Goal: Task Accomplishment & Management: Manage account settings

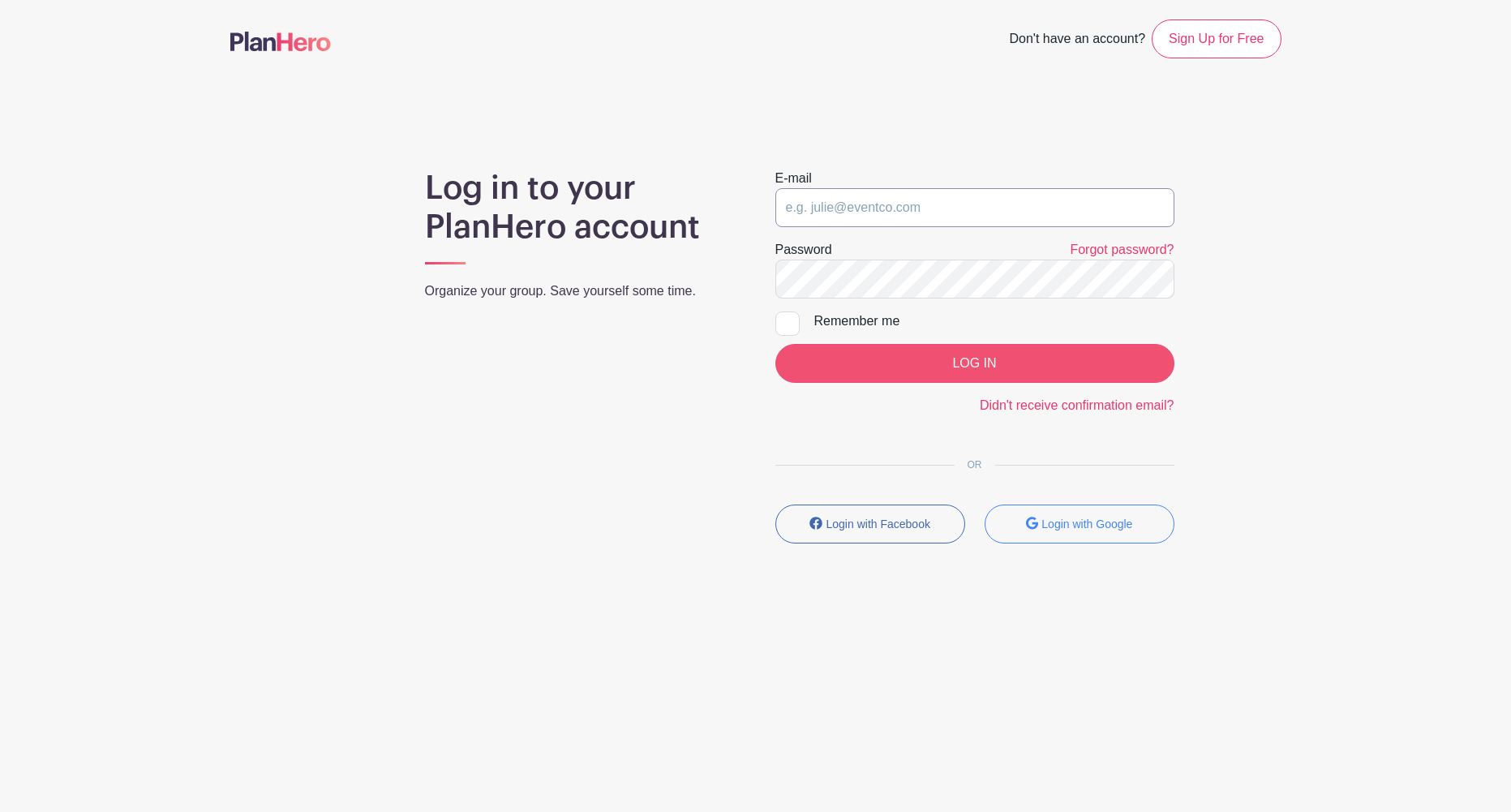
type input "moderators@grief.com"
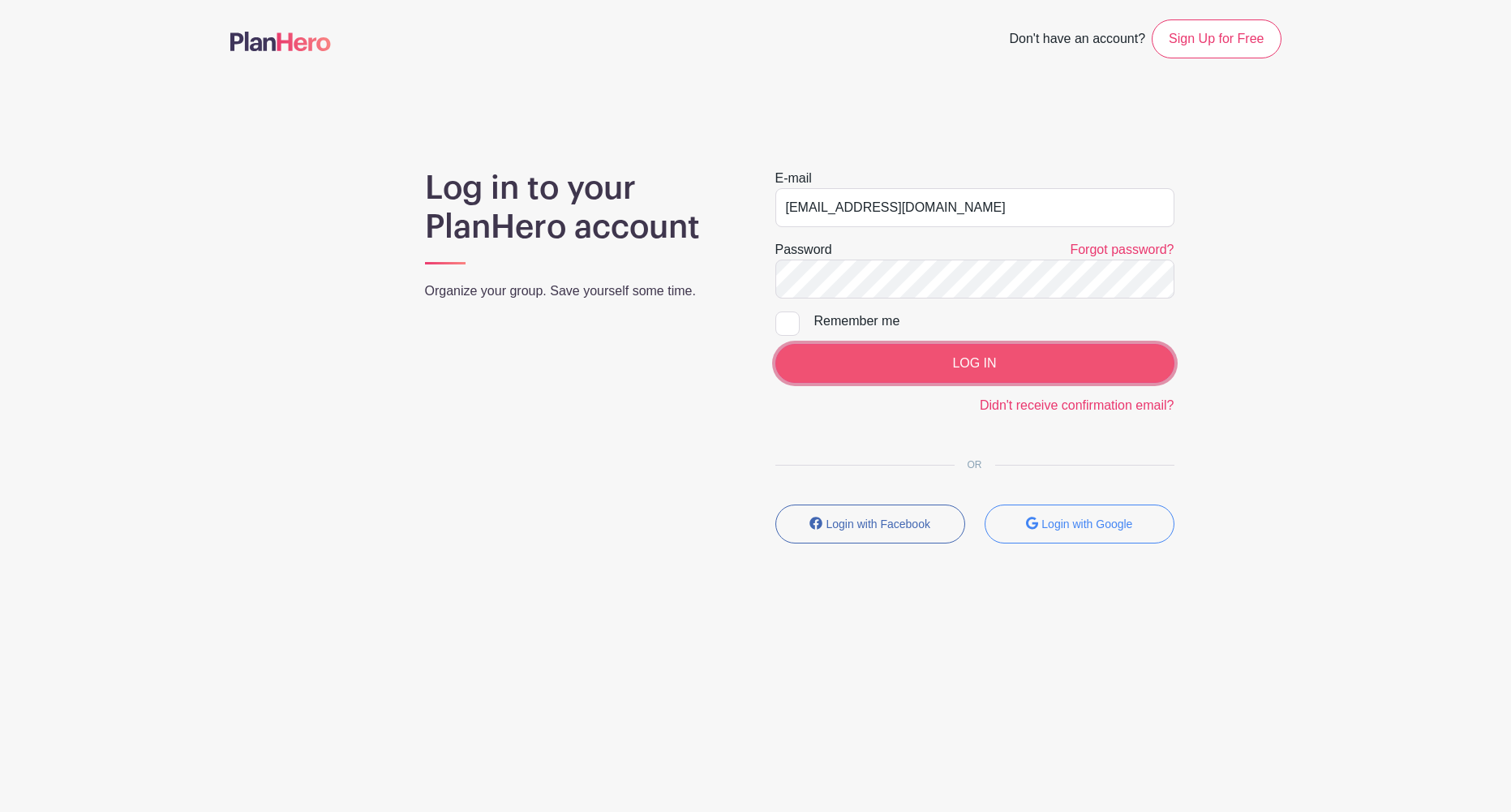
click at [950, 369] on input "LOG IN" at bounding box center [975, 364] width 399 height 39
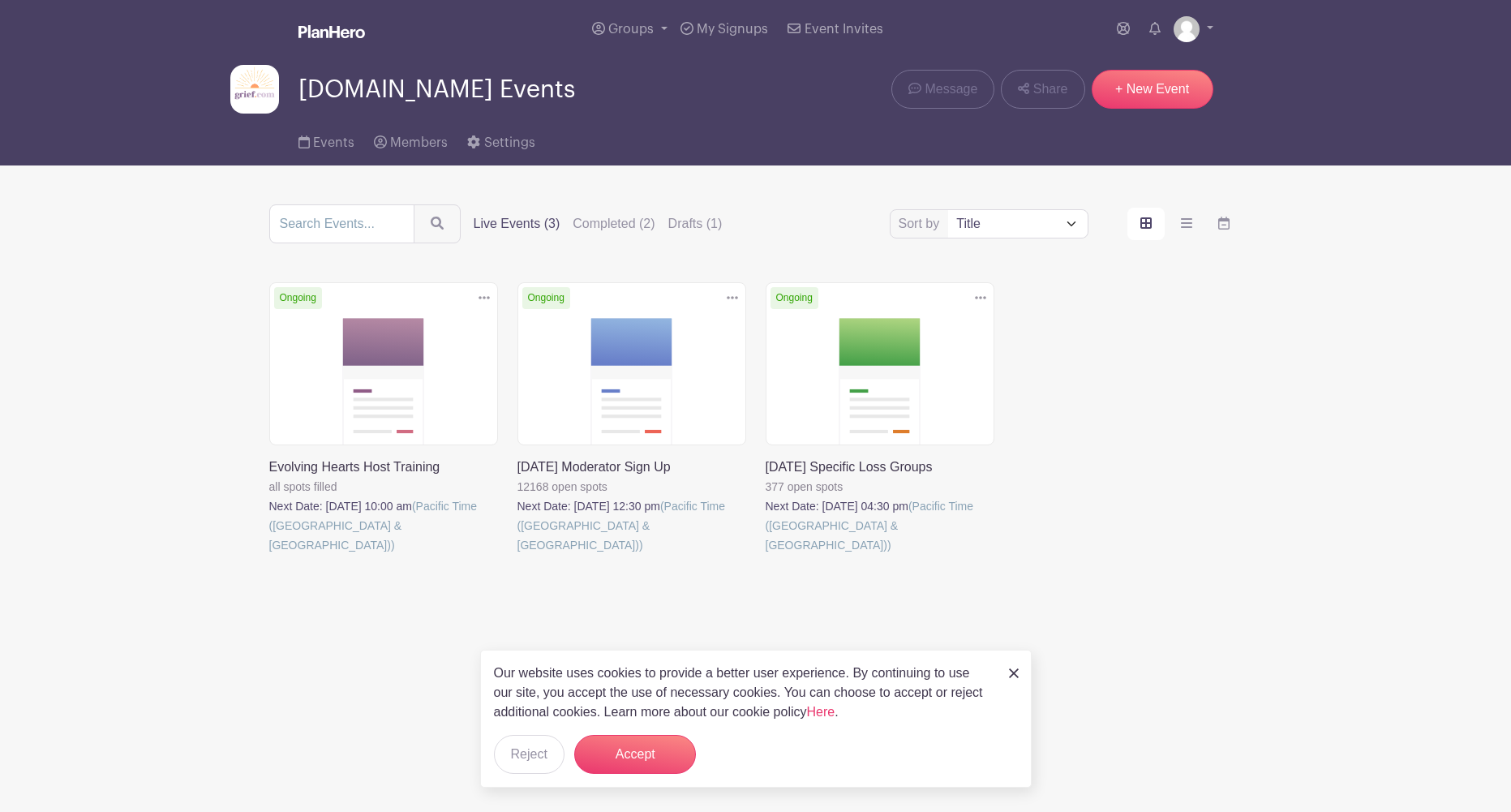
click at [518, 555] on link at bounding box center [518, 555] width 0 height 0
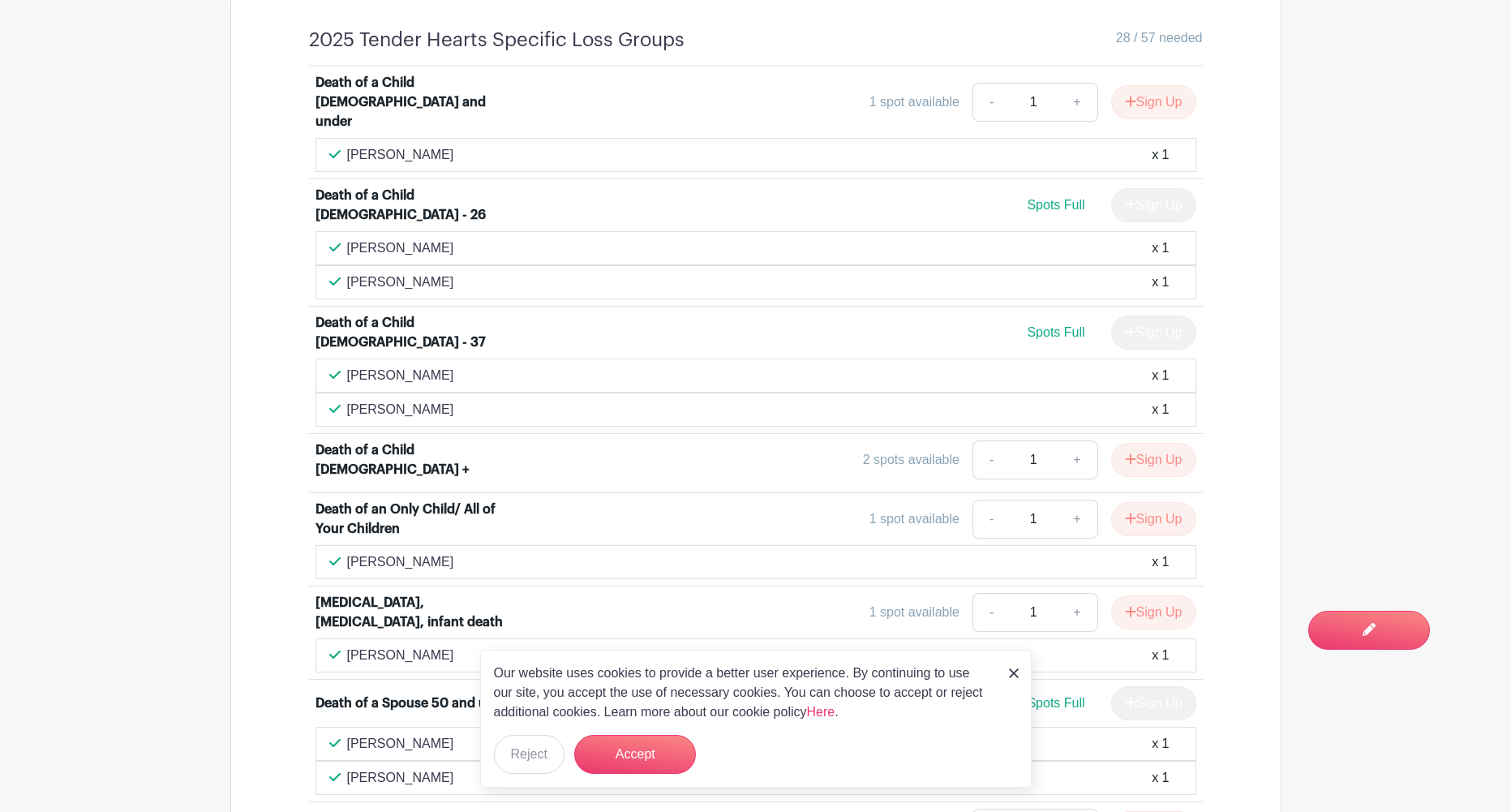
scroll to position [1232, 0]
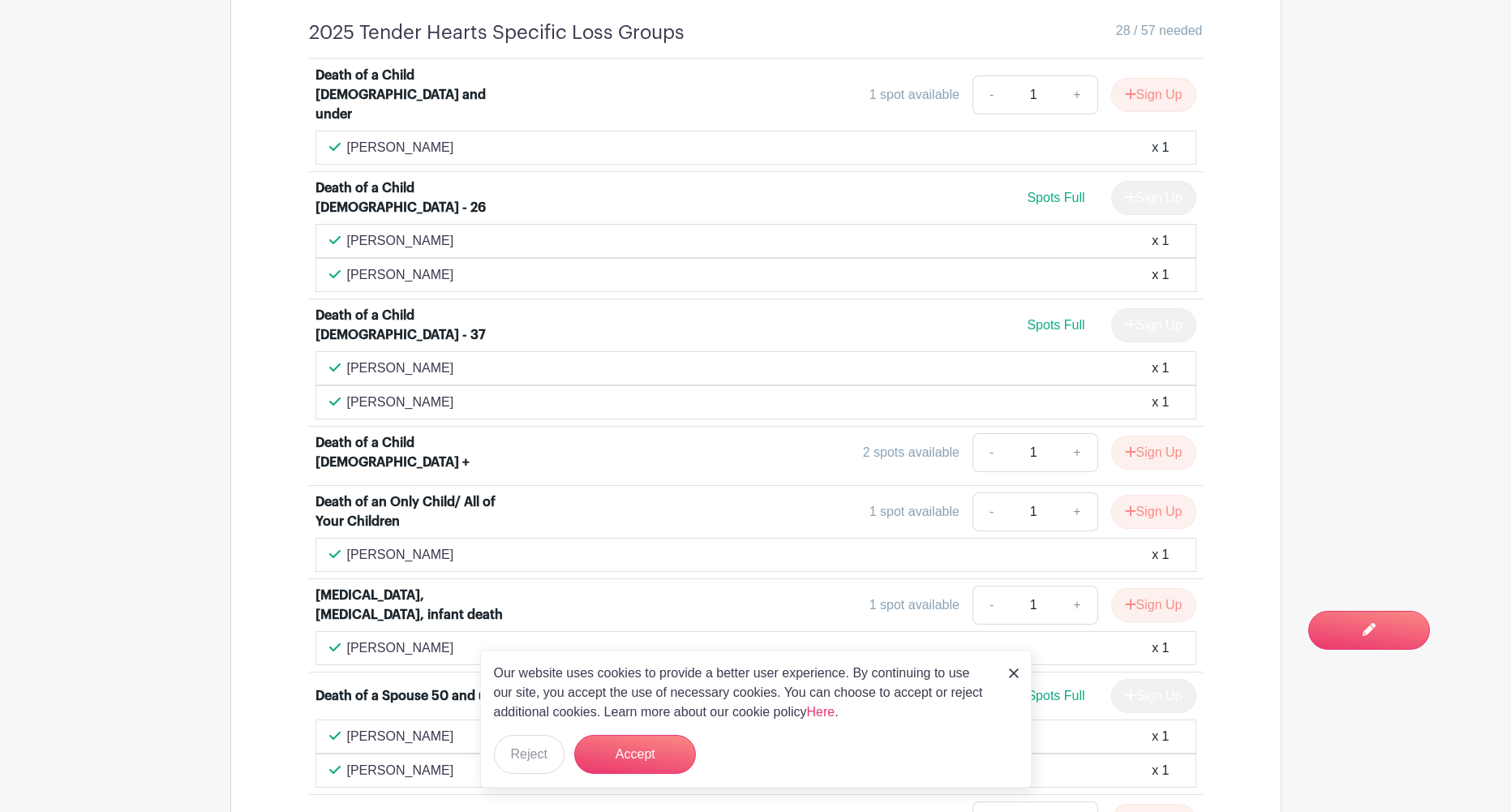
click at [1012, 675] on img at bounding box center [1014, 674] width 10 height 10
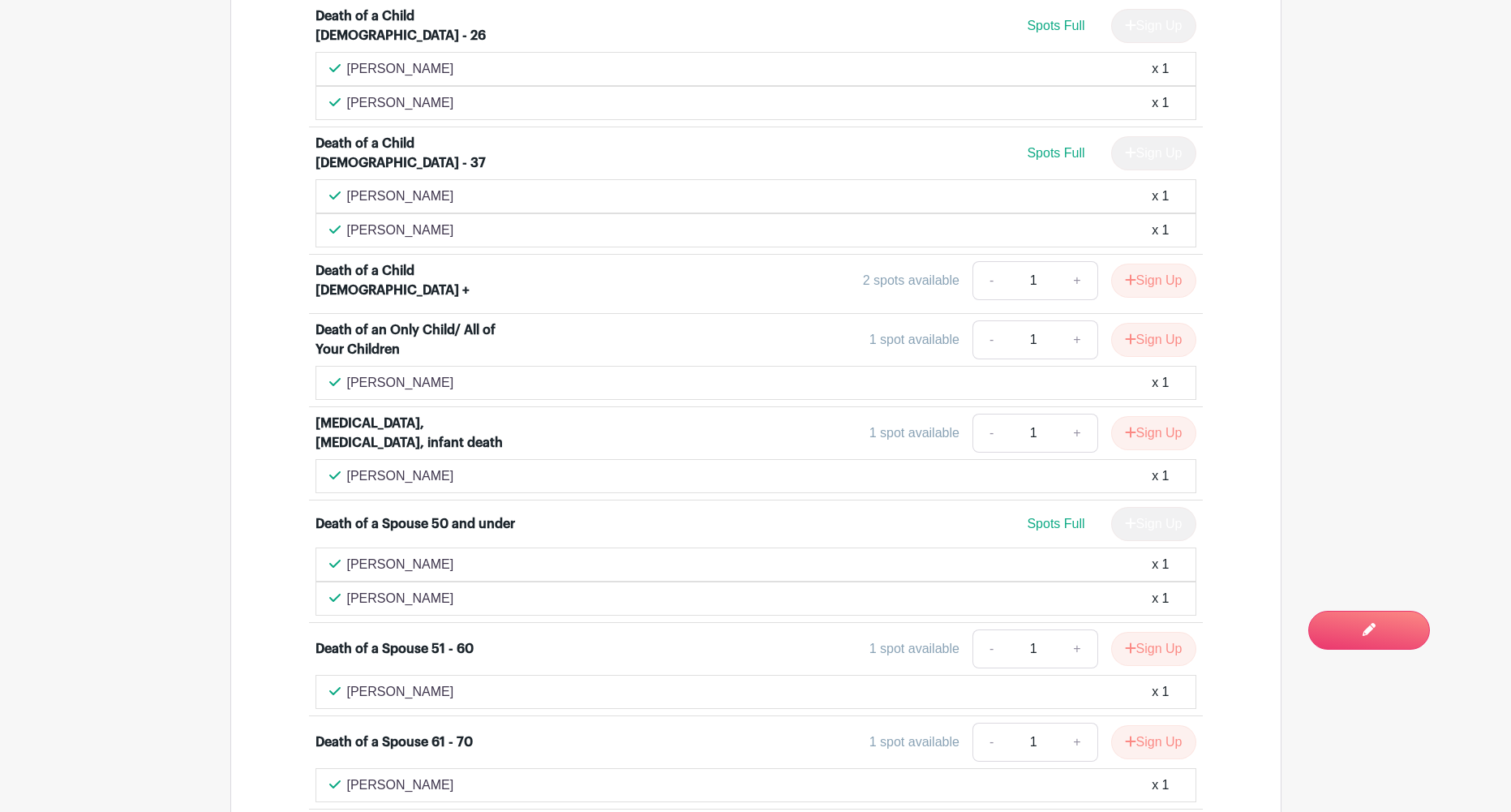
scroll to position [1469, 0]
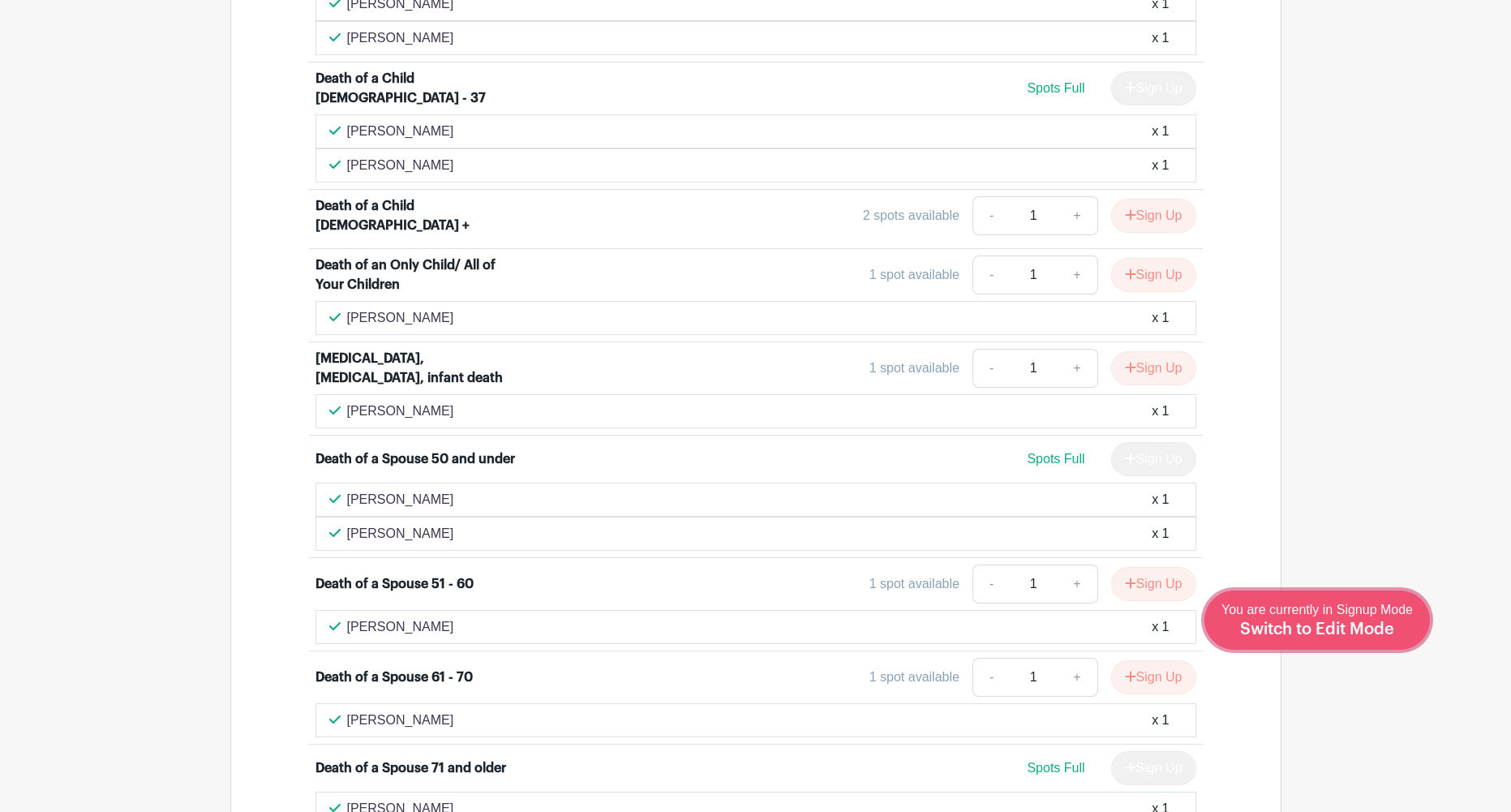
click at [1374, 625] on span "Switch to Edit Mode" at bounding box center [1317, 629] width 154 height 17
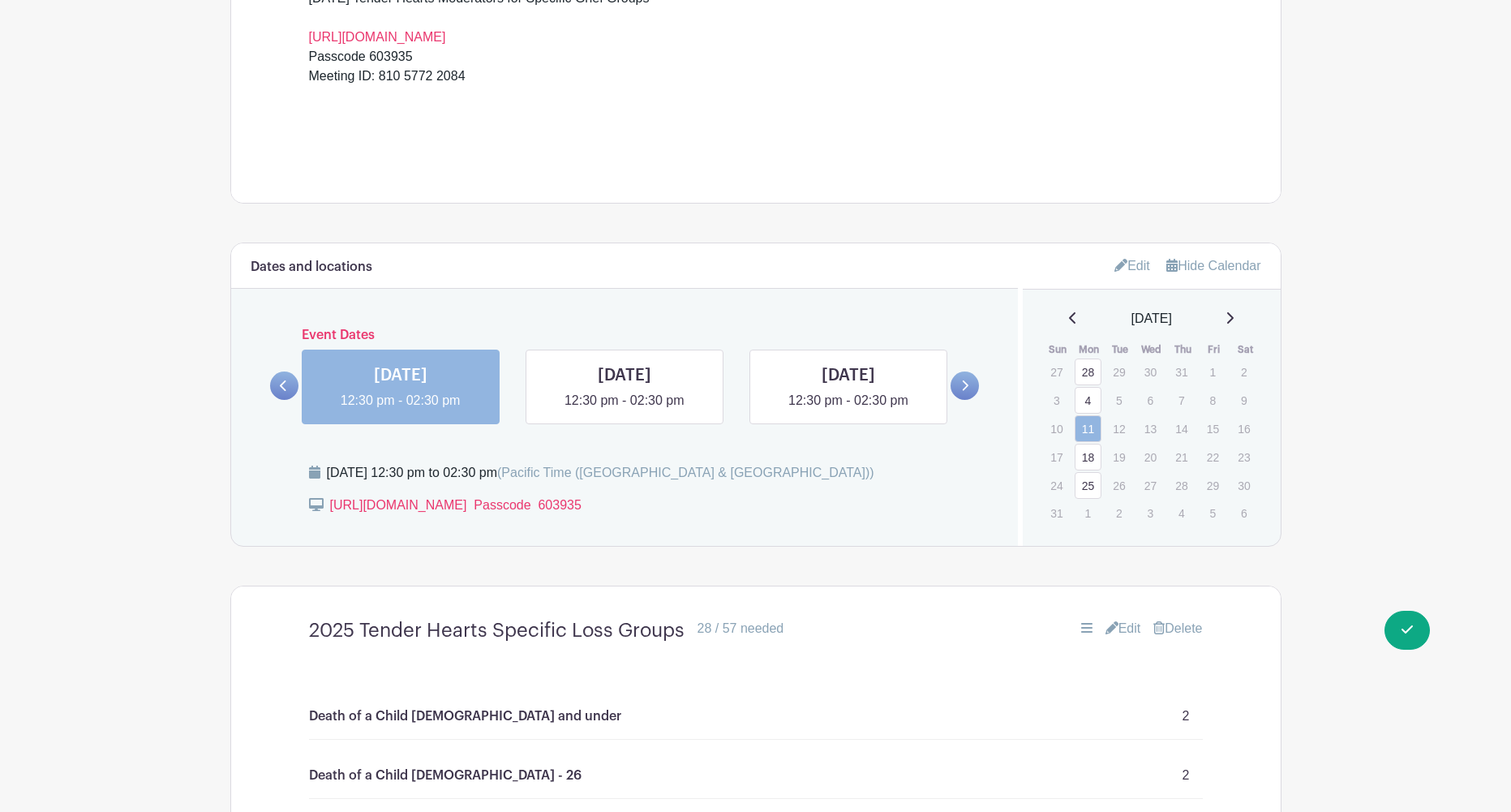
scroll to position [624, 0]
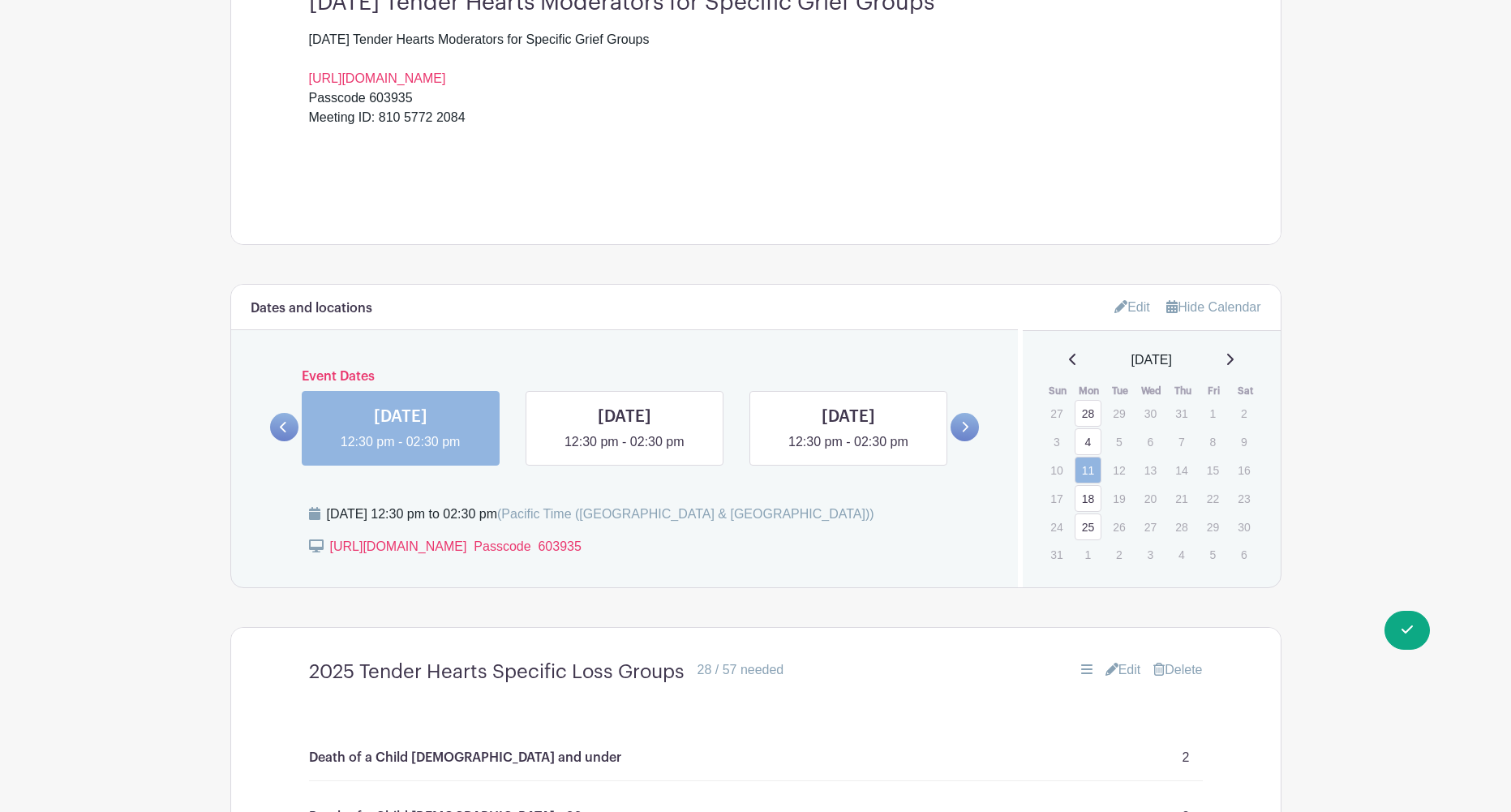
click at [1123, 673] on link "Edit" at bounding box center [1123, 670] width 36 height 19
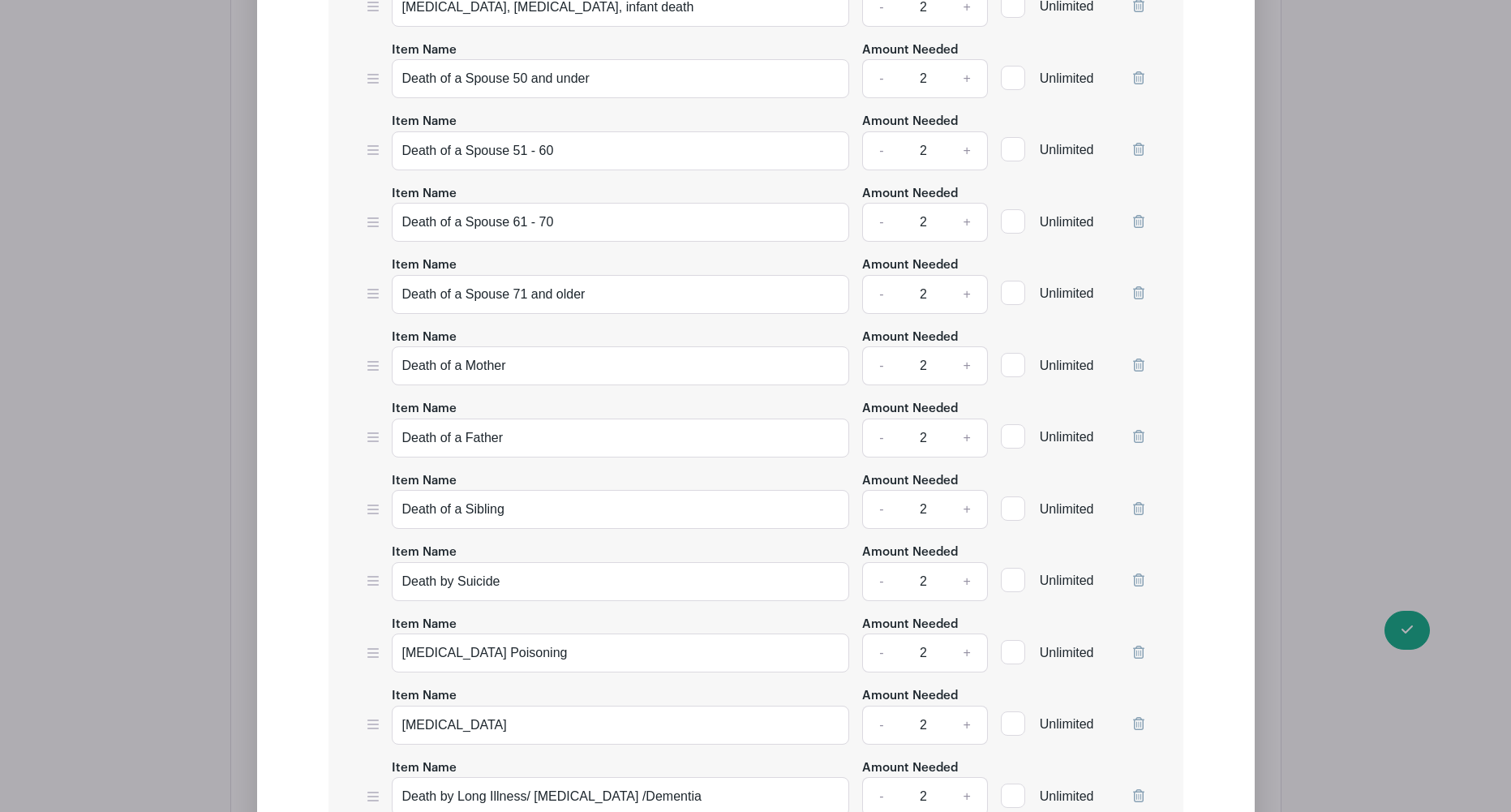
scroll to position [2042, 0]
click at [1139, 509] on icon at bounding box center [1140, 509] width 12 height 13
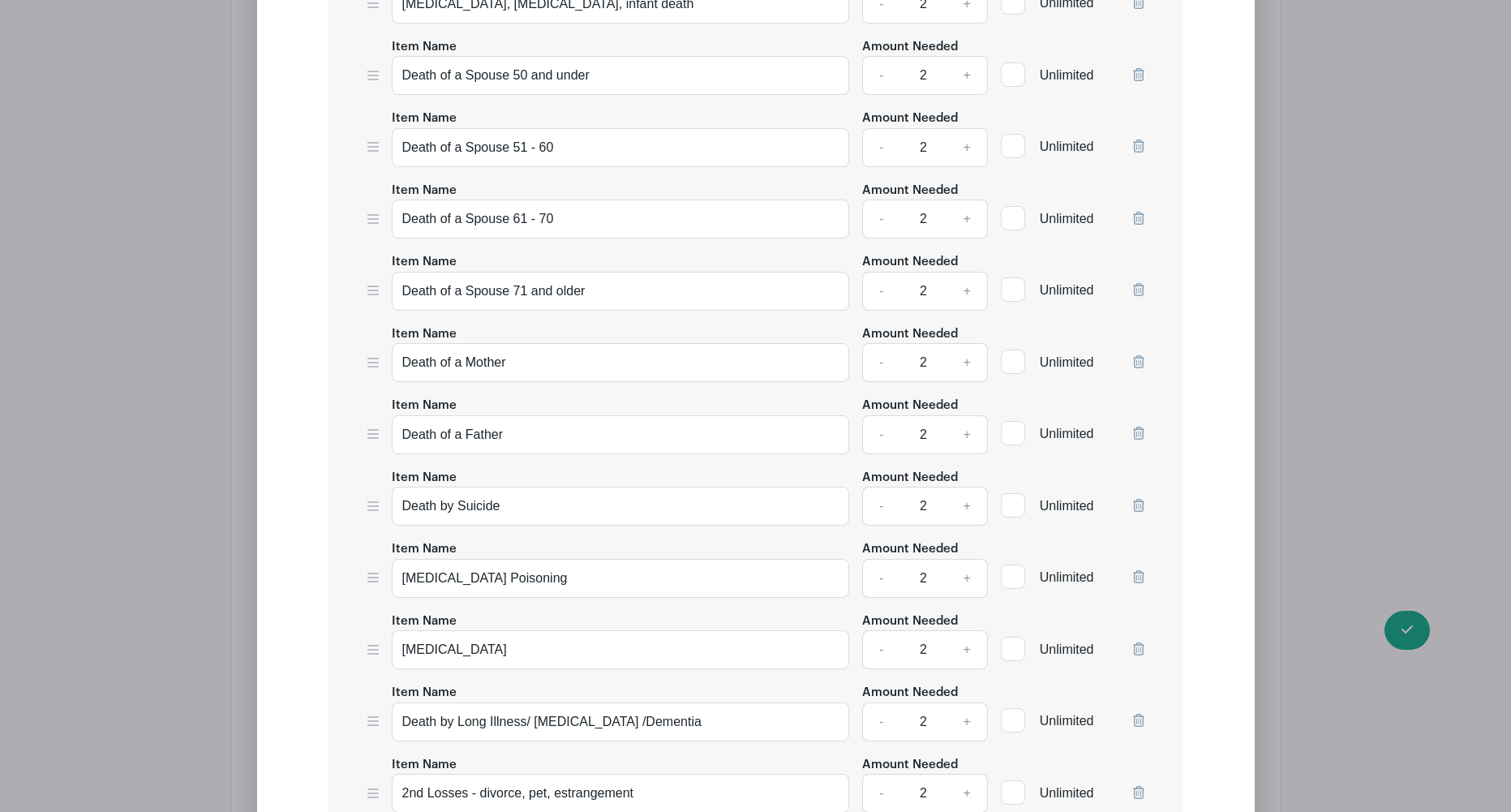
click at [1138, 577] on icon at bounding box center [1140, 576] width 12 height 13
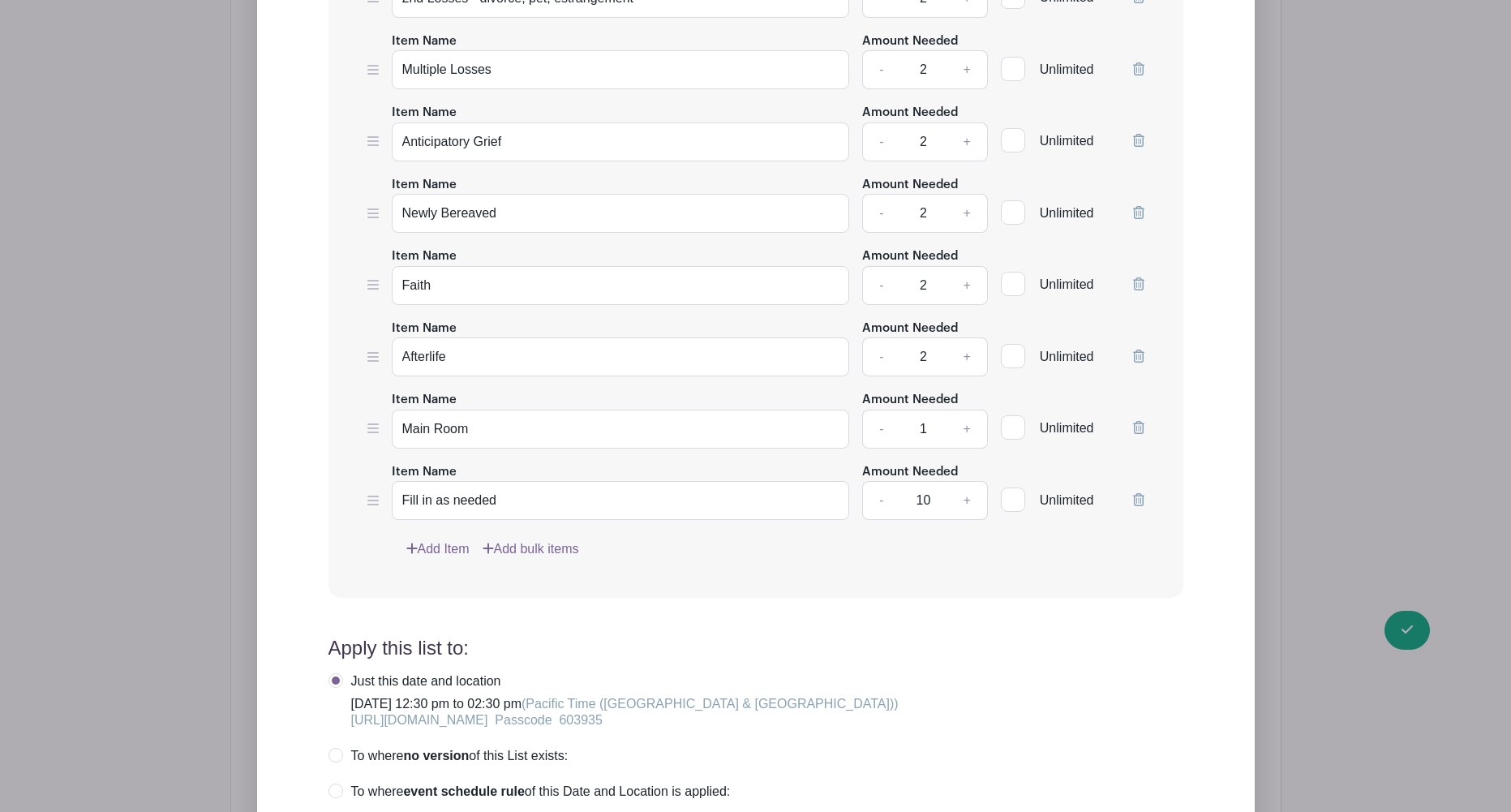
scroll to position [2787, 0]
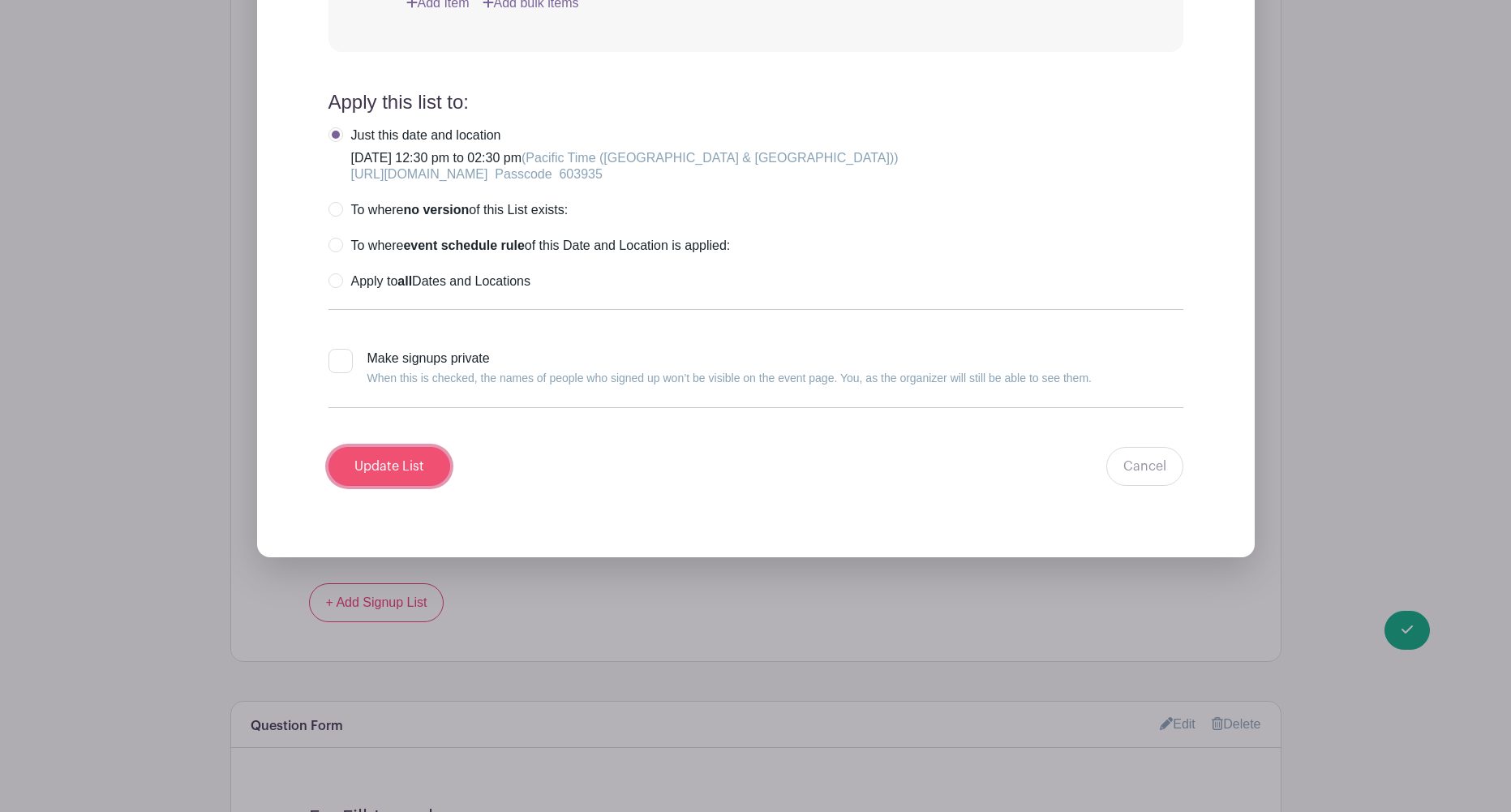
click at [380, 467] on input "Update List" at bounding box center [389, 467] width 122 height 39
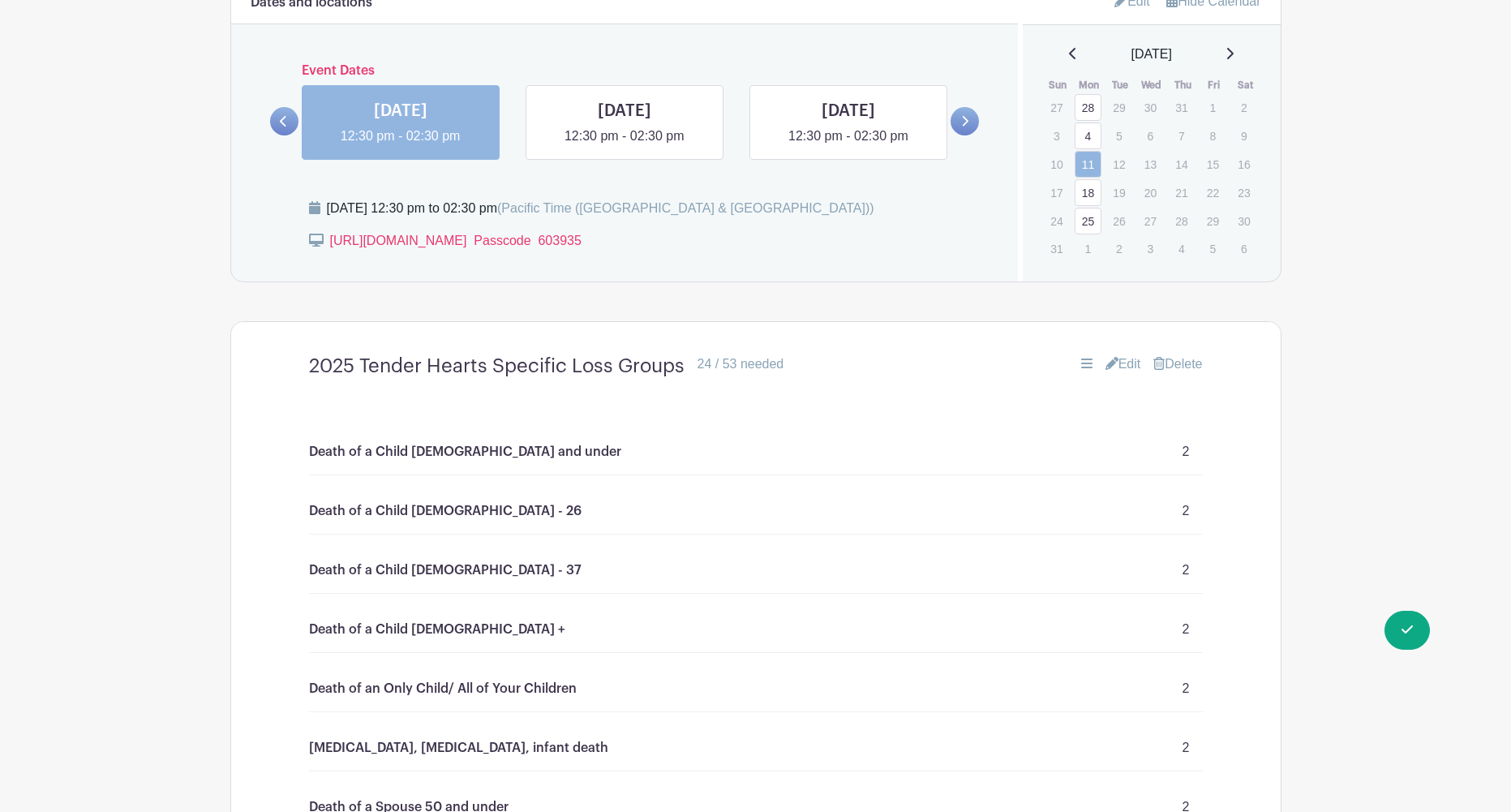
scroll to position [916, 0]
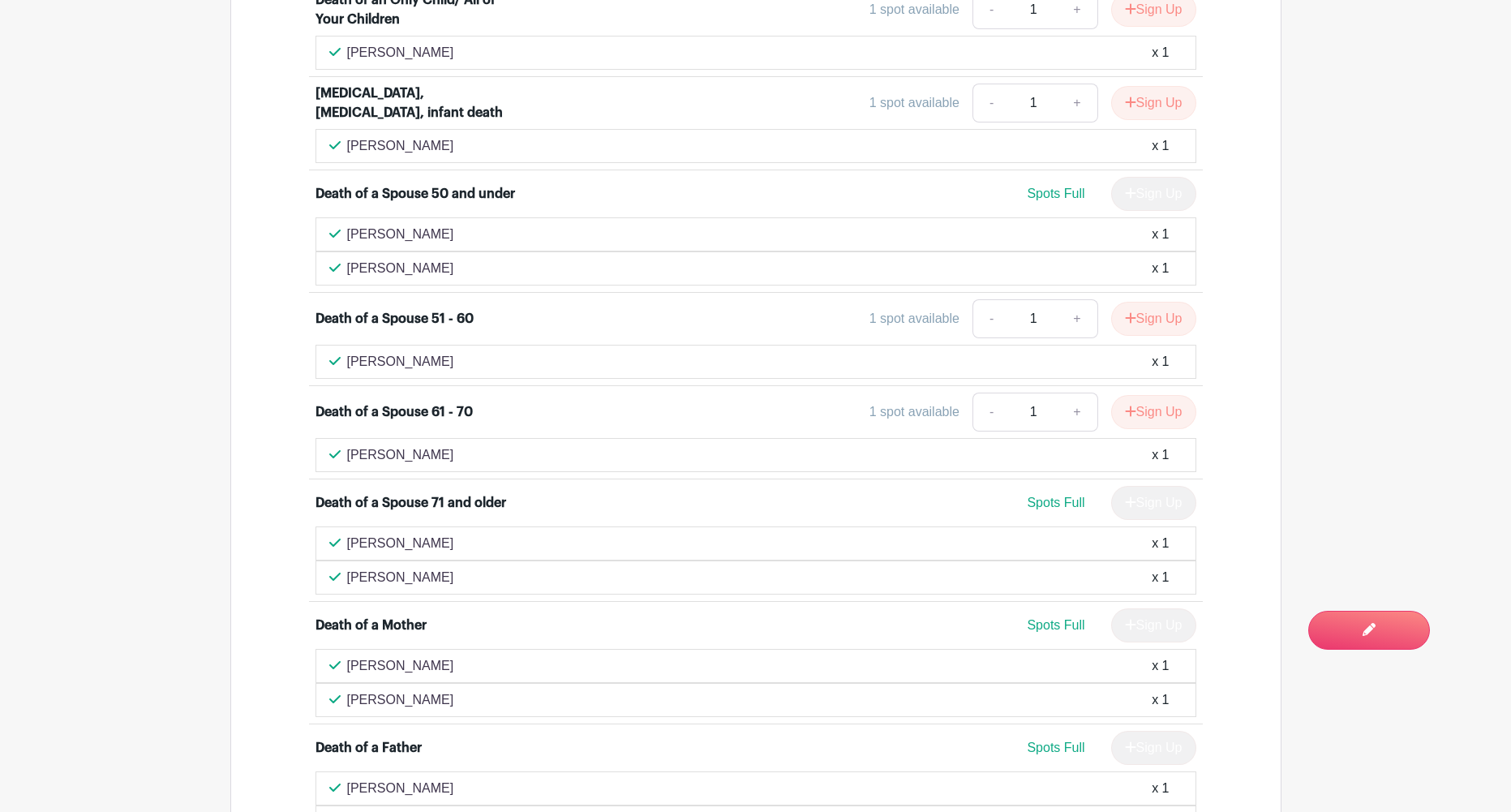
scroll to position [1752, 0]
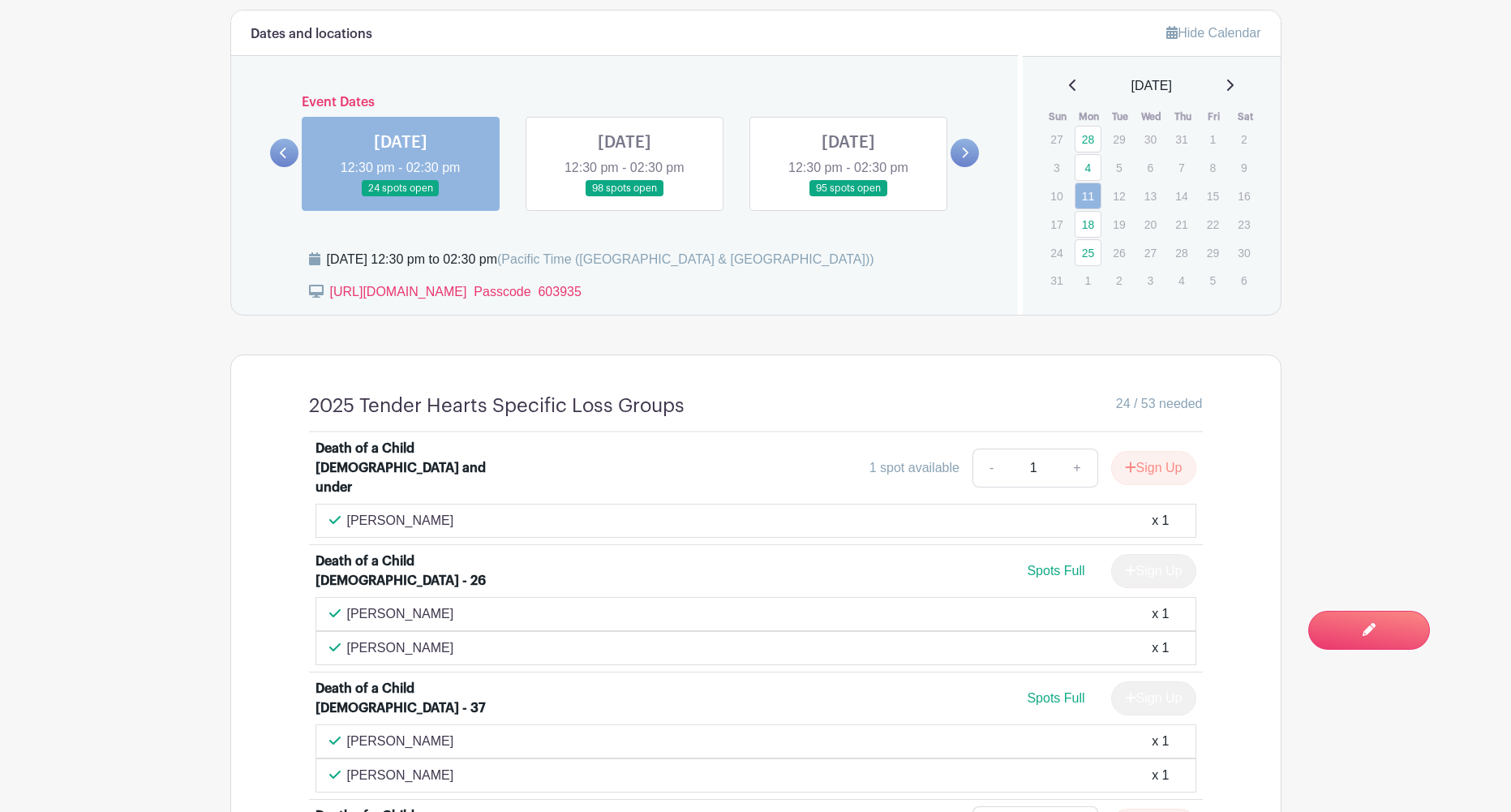
scroll to position [857, 0]
